Goal: Task Accomplishment & Management: Use online tool/utility

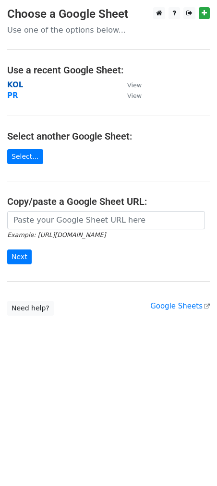
click at [18, 85] on strong "KOL" at bounding box center [15, 85] width 16 height 9
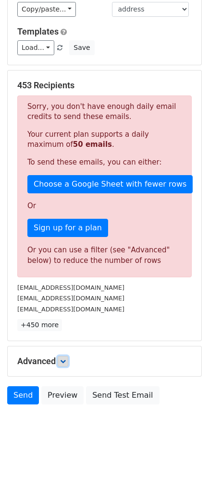
click at [66, 359] on icon at bounding box center [63, 361] width 6 height 6
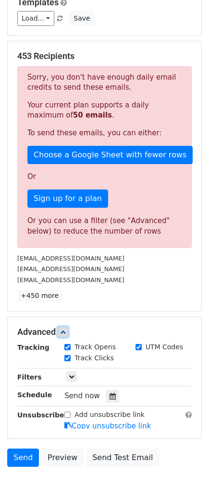
scroll to position [137, 0]
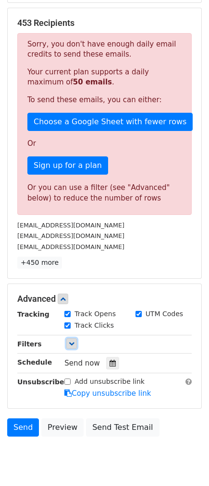
click at [69, 343] on icon at bounding box center [72, 344] width 6 height 6
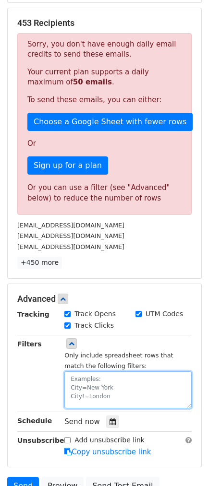
click at [95, 386] on textarea at bounding box center [127, 389] width 127 height 37
paste textarea "date"
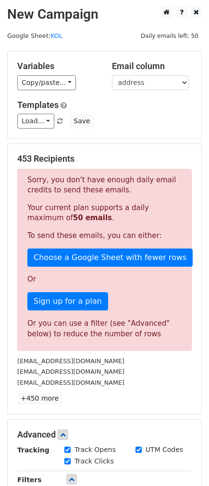
paste textarea "[DATE]"
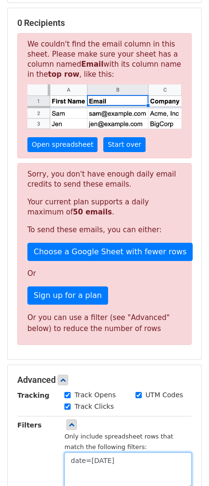
scroll to position [39, 0]
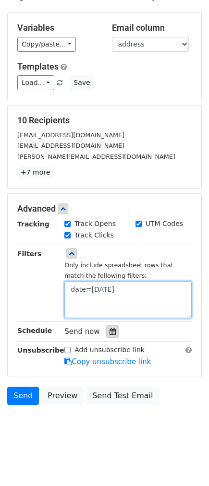
type textarea "date=[DATE]"
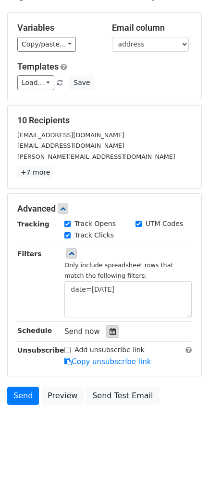
click at [109, 330] on icon at bounding box center [112, 331] width 6 height 7
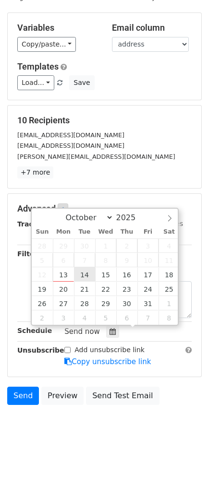
type input "[DATE] 12:00"
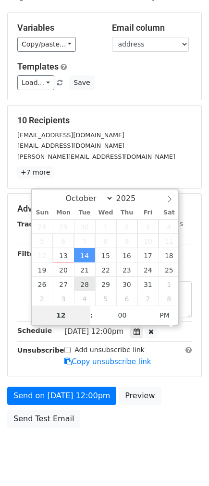
scroll to position [24, 0]
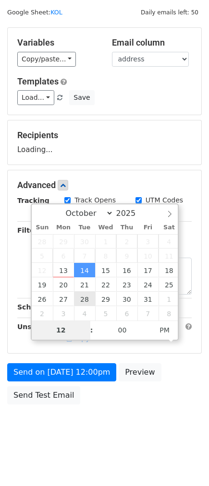
type input "8"
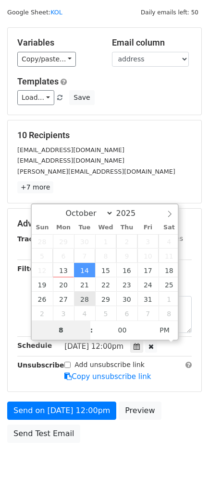
scroll to position [39, 0]
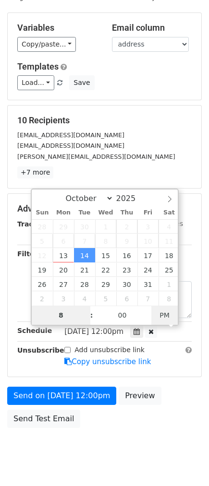
type input "[DATE] 08:00"
click at [152, 315] on span "AM" at bounding box center [164, 315] width 26 height 19
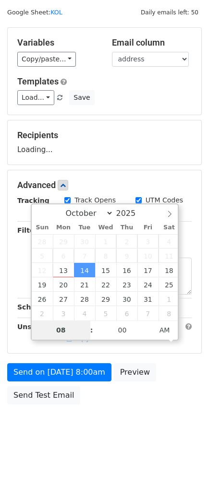
scroll to position [24, 0]
type input "08"
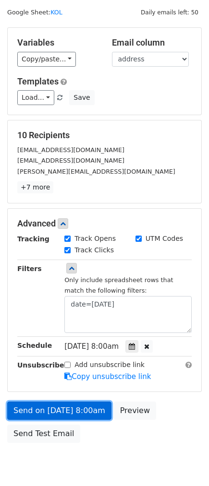
click at [25, 415] on link "Send on [DATE] 8:00am" at bounding box center [59, 411] width 104 height 18
